Goal: Task Accomplishment & Management: Manage account settings

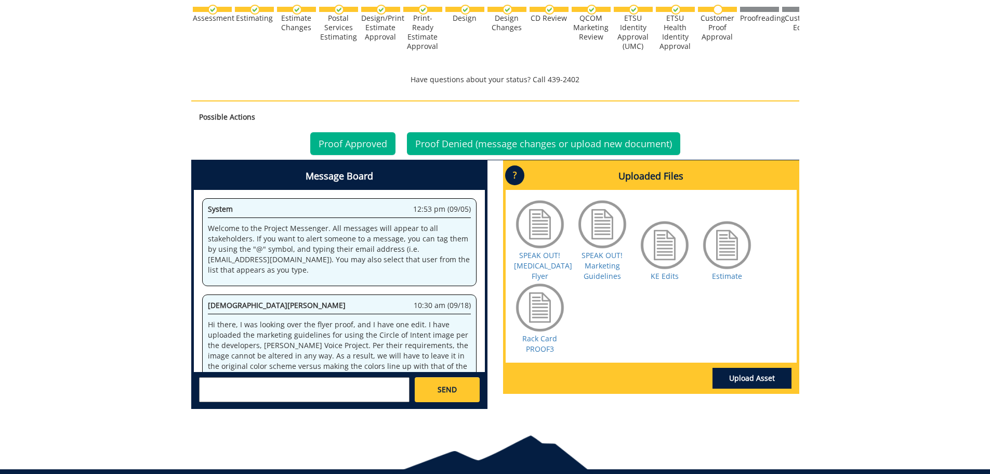
scroll to position [1079, 0]
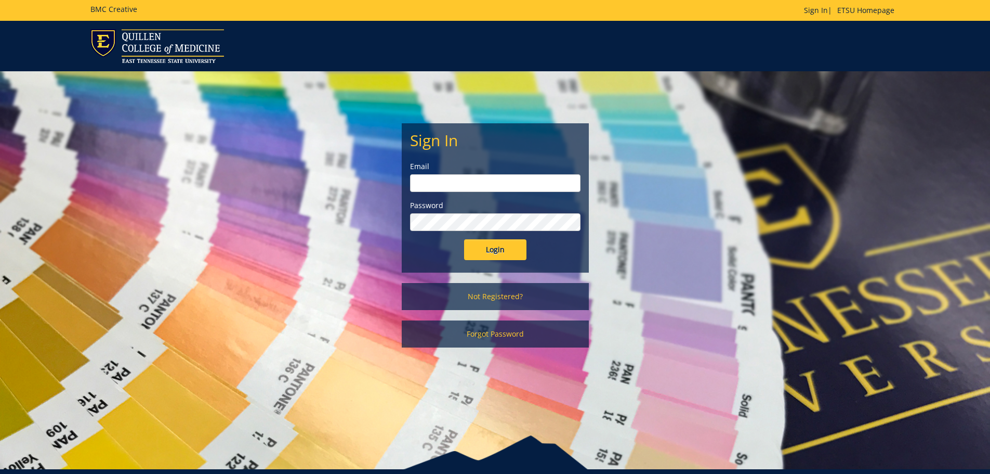
type input "[PERSON_NAME][EMAIL_ADDRESS][DOMAIN_NAME]"
drag, startPoint x: 510, startPoint y: 232, endPoint x: 508, endPoint y: 247, distance: 15.1
click at [510, 244] on form "Sign In Email jewettk@etsu.edu Password Login" at bounding box center [495, 196] width 171 height 128
click at [508, 247] on input "Login" at bounding box center [495, 249] width 62 height 21
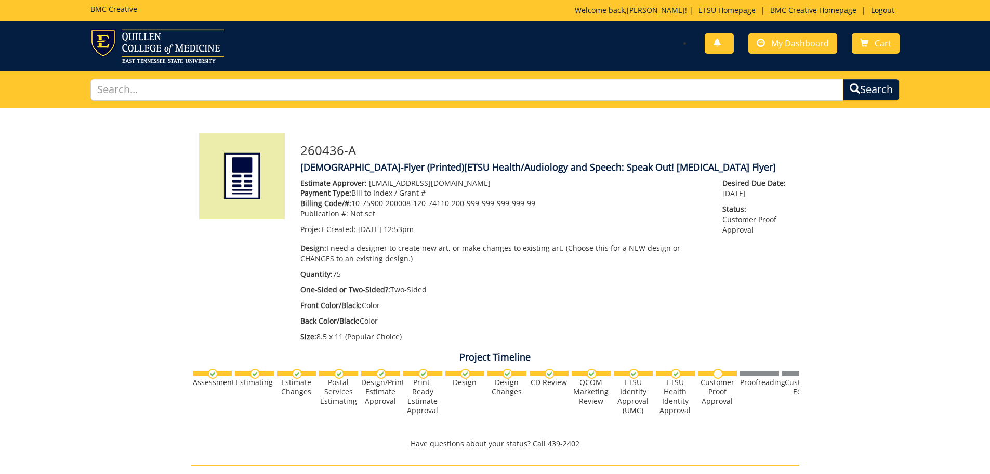
scroll to position [312, 0]
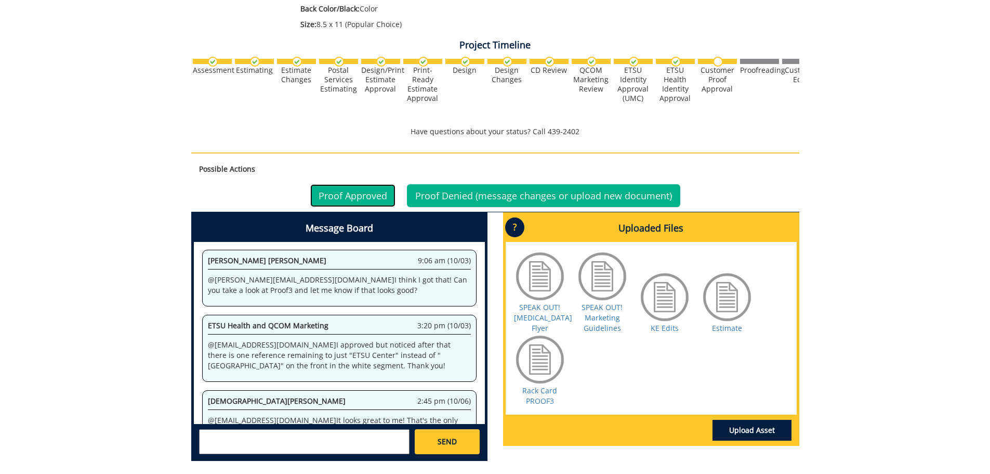
click at [338, 192] on link "Proof Approved" at bounding box center [352, 195] width 85 height 23
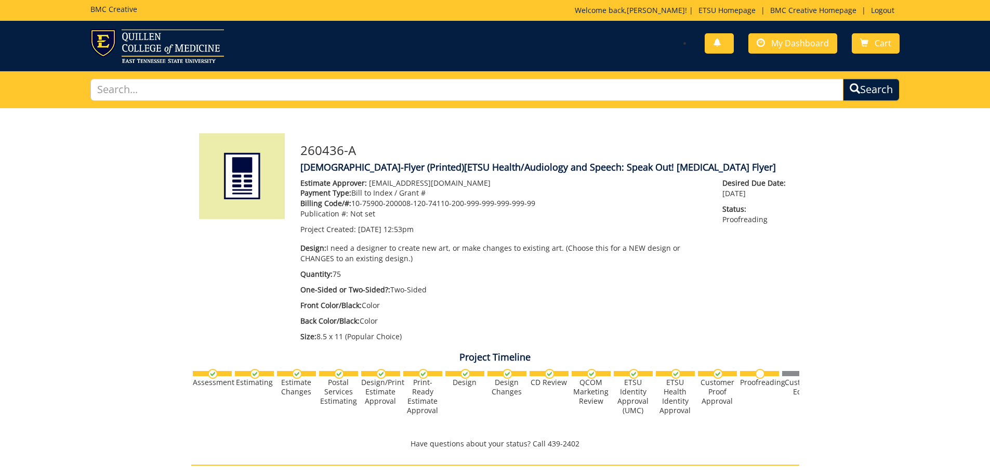
scroll to position [260, 0]
